Goal: Task Accomplishment & Management: Complete application form

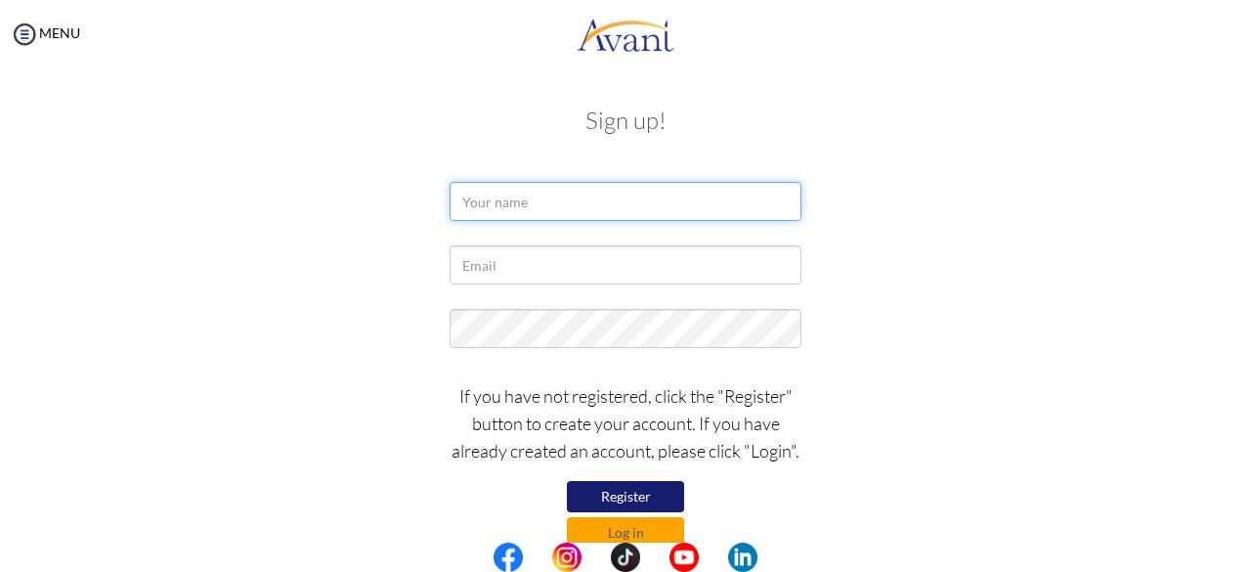
click at [514, 199] on input "text" at bounding box center [626, 201] width 352 height 39
type input "BRIGID KAGEHA MUMANYI"
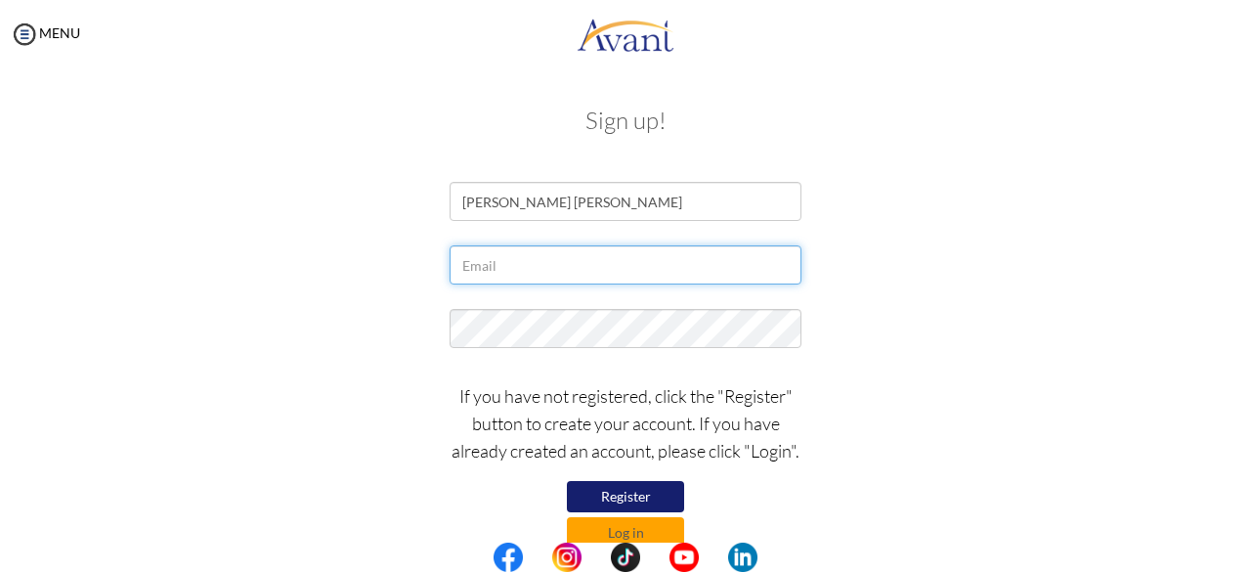
click at [555, 270] on input "text" at bounding box center [626, 264] width 352 height 39
type input "[EMAIL_ADDRESS][DOMAIN_NAME]"
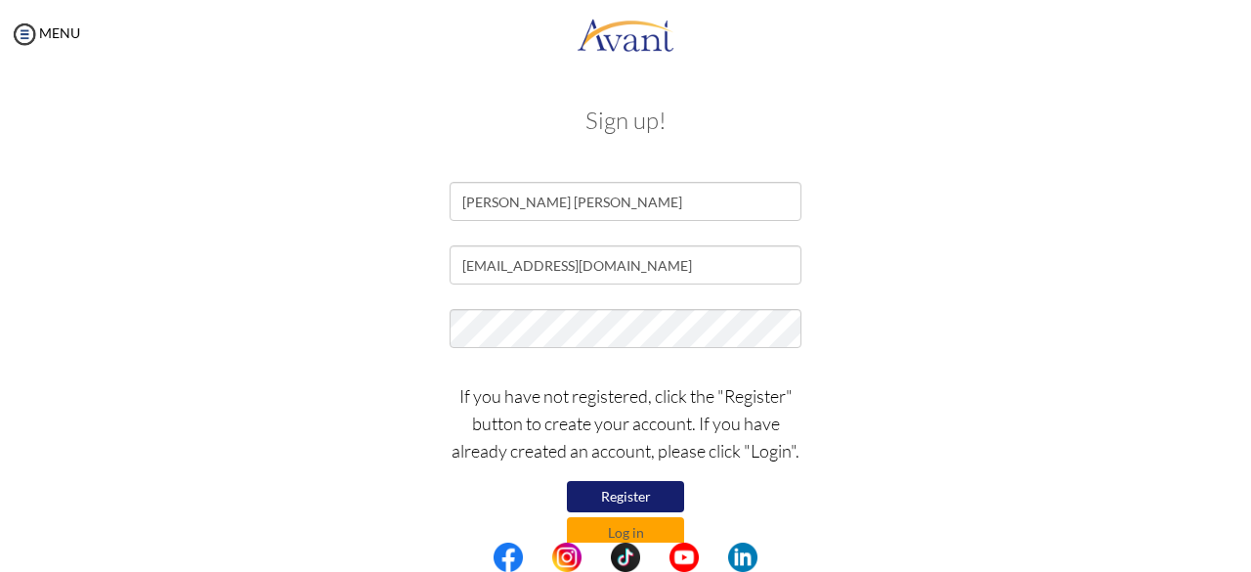
click at [604, 490] on button "Register" at bounding box center [625, 496] width 117 height 31
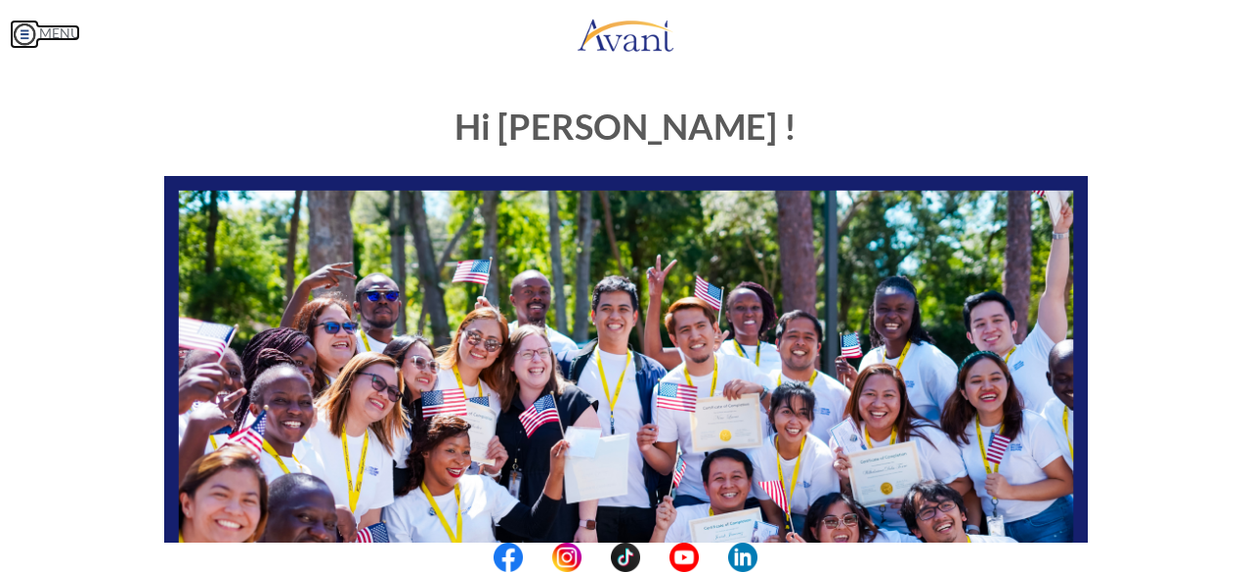
click at [21, 31] on img at bounding box center [24, 34] width 29 height 29
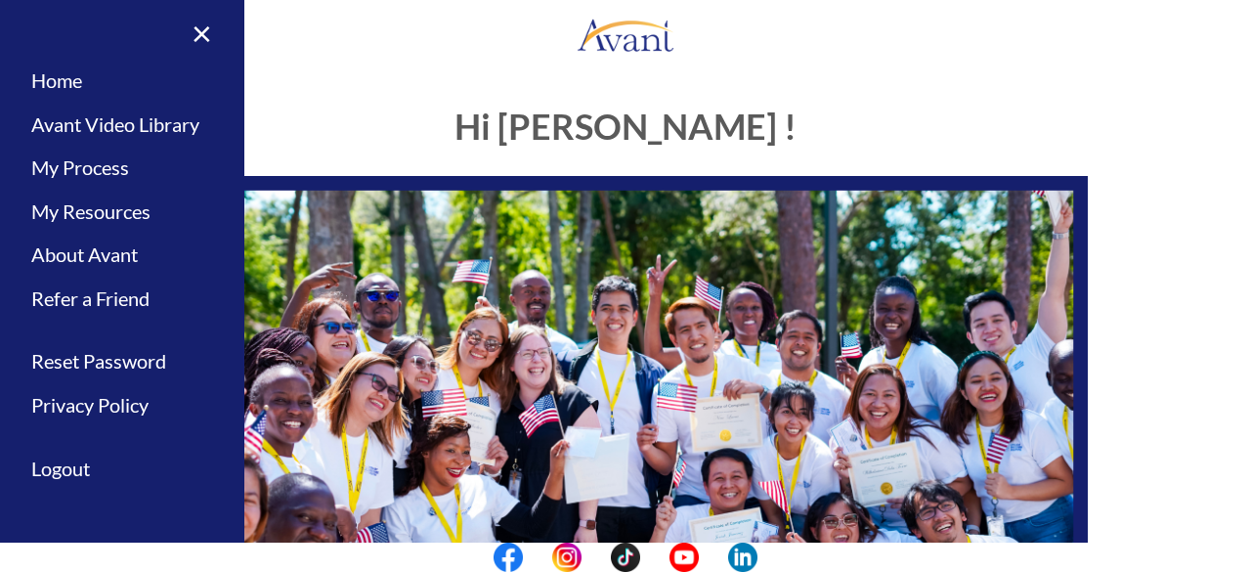
click at [280, 126] on h1 "Hi [PERSON_NAME] !" at bounding box center [625, 126] width 923 height 39
click at [198, 32] on link "×" at bounding box center [190, 32] width 60 height 65
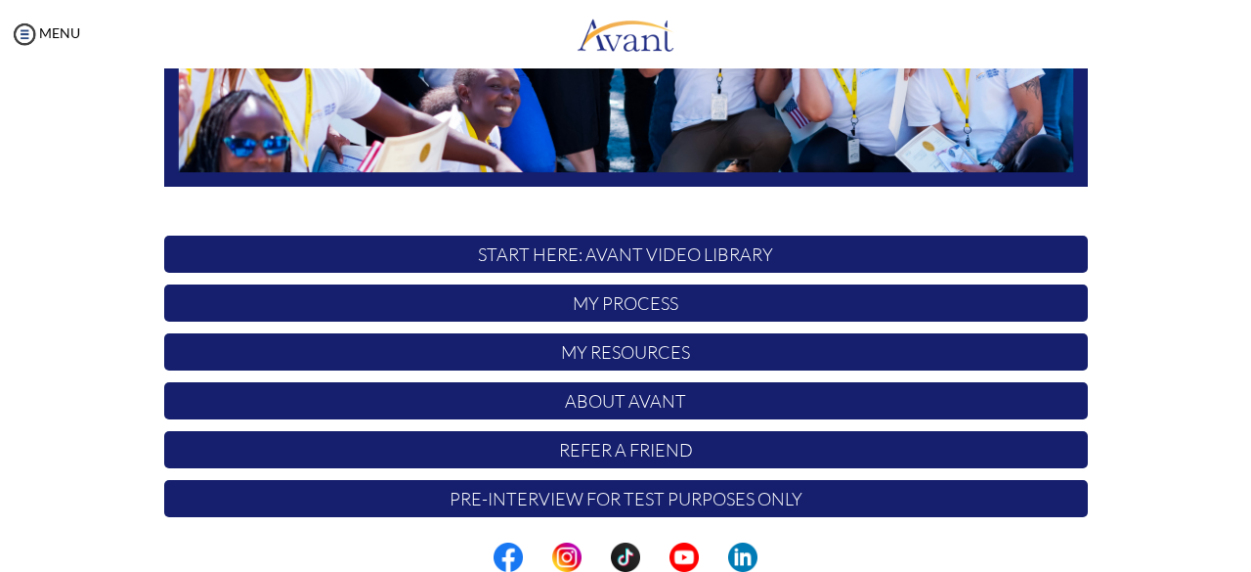
scroll to position [514, 0]
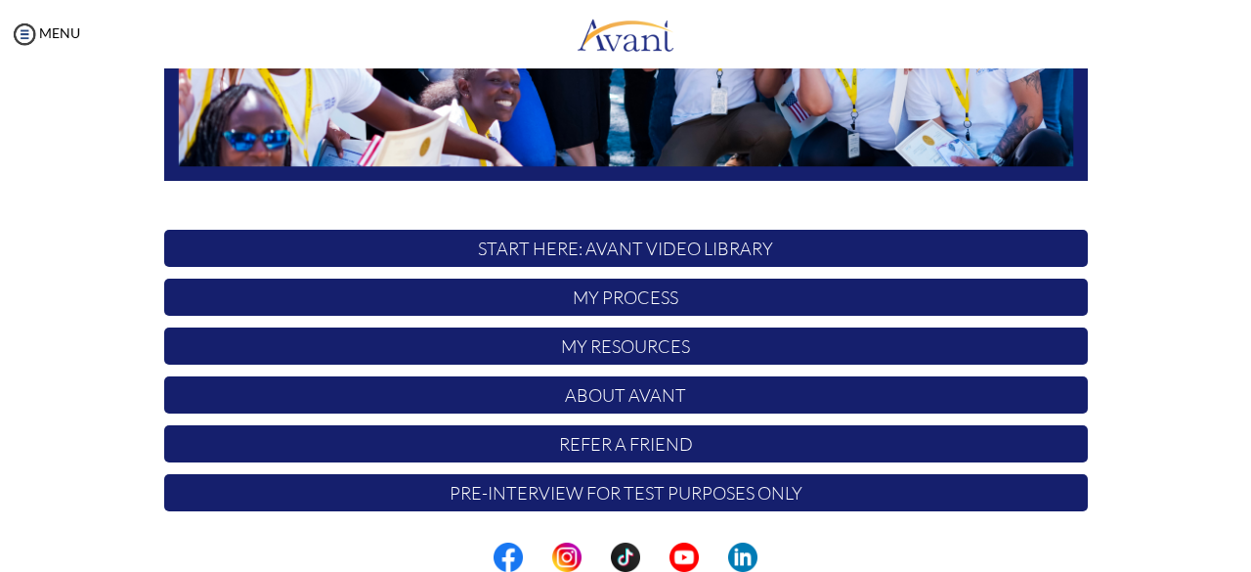
click at [684, 230] on p "START HERE: Avant Video Library" at bounding box center [625, 248] width 923 height 37
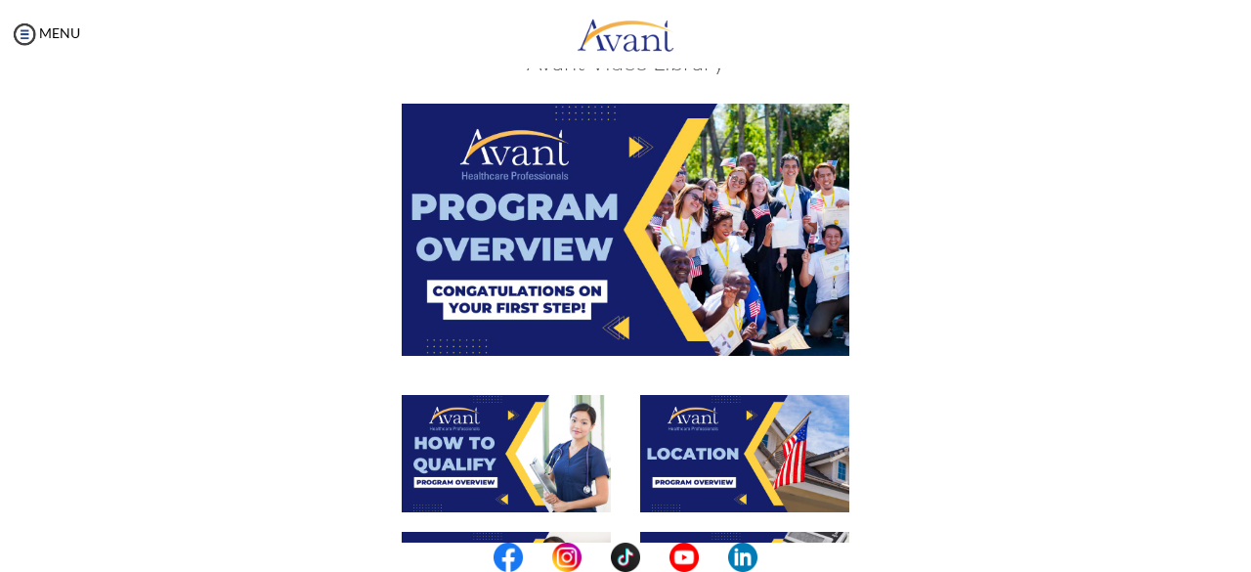
scroll to position [0, 0]
